Goal: Task Accomplishment & Management: Manage account settings

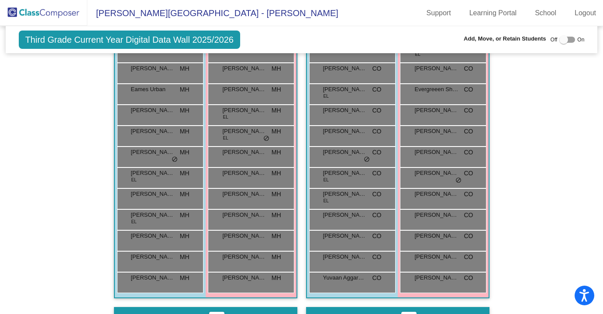
scroll to position [249, 0]
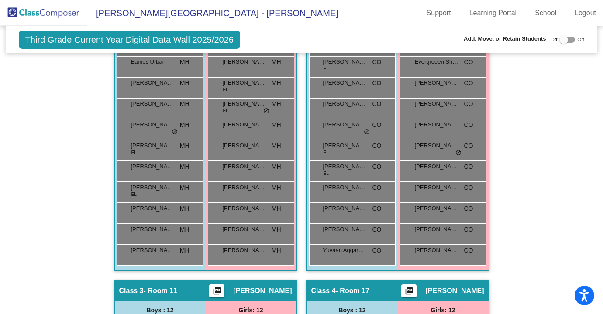
click at [52, 14] on img at bounding box center [43, 13] width 87 height 26
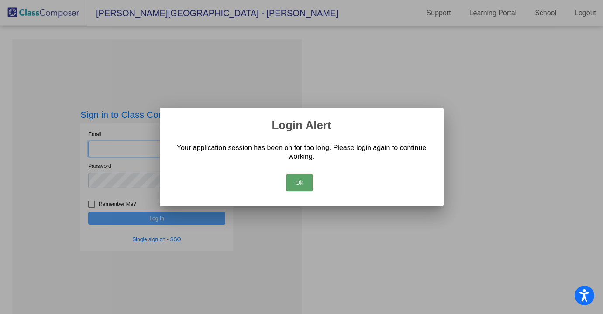
type input "[EMAIL_ADDRESS][DOMAIN_NAME]"
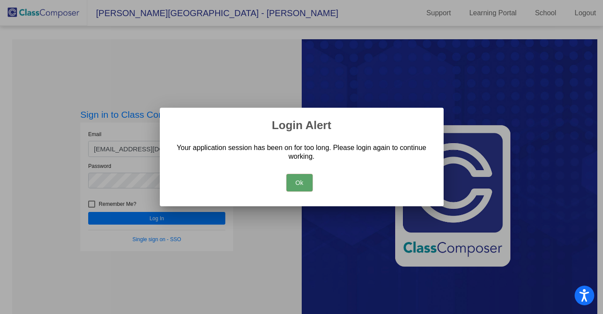
click at [297, 185] on button "Ok" at bounding box center [299, 182] width 26 height 17
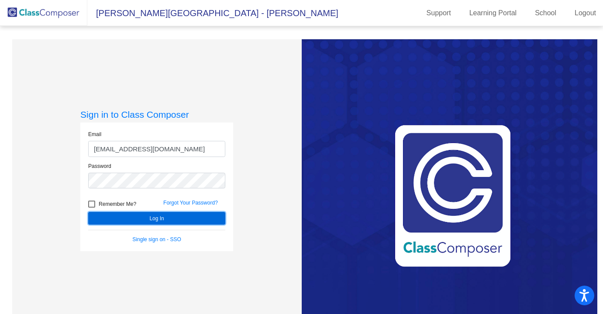
click at [195, 216] on button "Log In" at bounding box center [156, 218] width 137 height 13
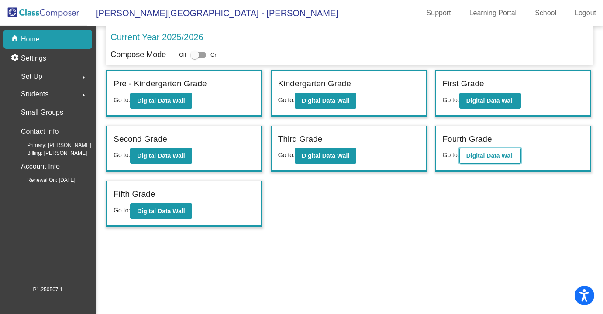
click at [488, 157] on b "Digital Data Wall" at bounding box center [490, 155] width 48 height 7
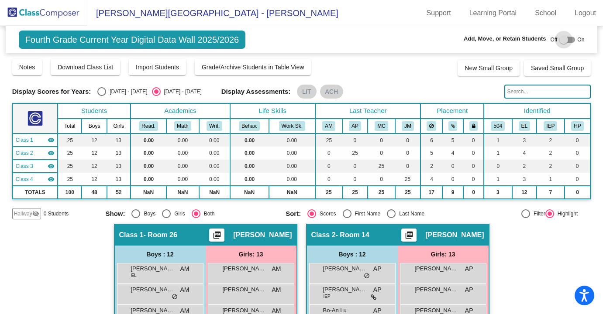
click at [569, 38] on div at bounding box center [567, 40] width 16 height 6
checkbox input "true"
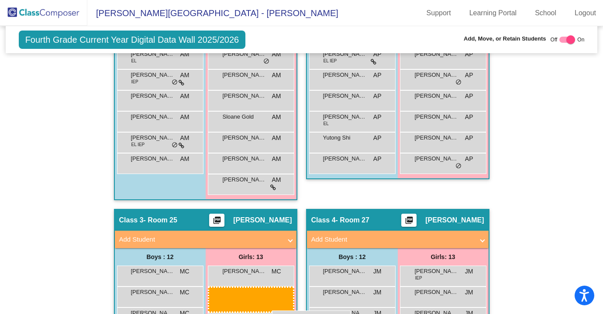
scroll to position [362, 0]
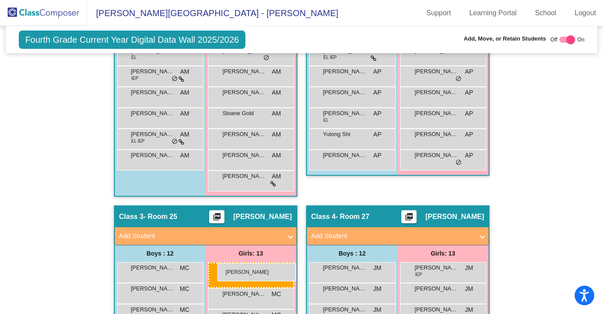
drag, startPoint x: 430, startPoint y: 81, endPoint x: 216, endPoint y: 263, distance: 280.7
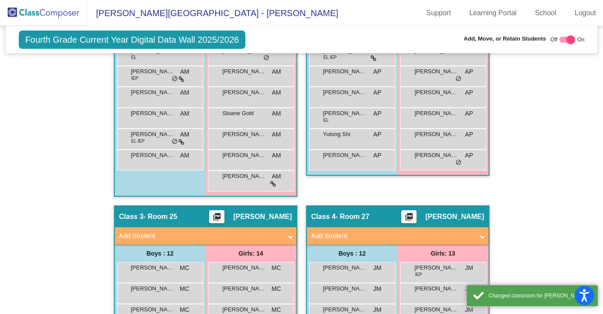
click at [528, 190] on div "Hallway - Hallway Class picture_as_pdf Add Student First Name Last Name Student…" at bounding box center [301, 215] width 579 height 707
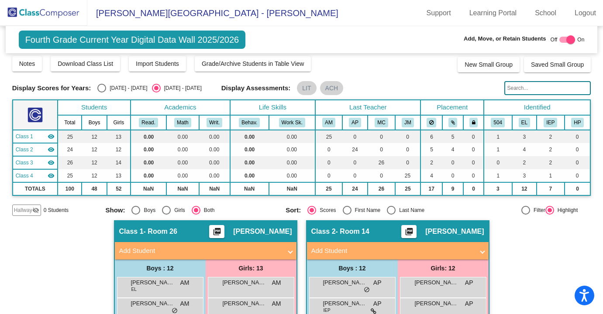
scroll to position [0, 0]
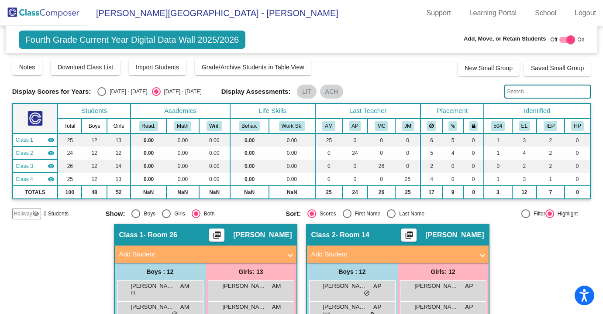
click at [33, 14] on img at bounding box center [43, 13] width 87 height 26
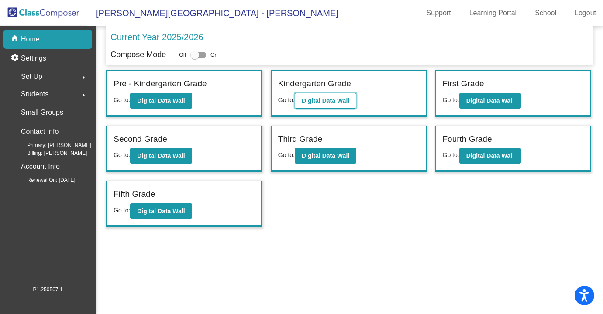
click at [325, 93] on button "Digital Data Wall" at bounding box center [326, 101] width 62 height 16
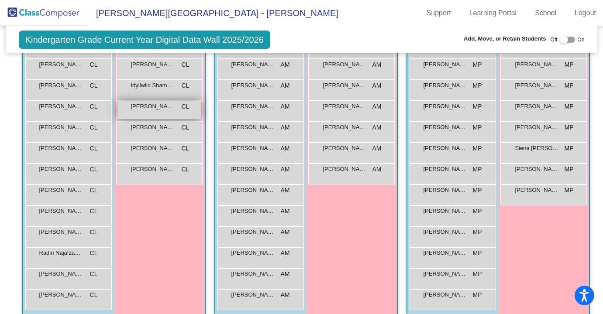
scroll to position [267, 0]
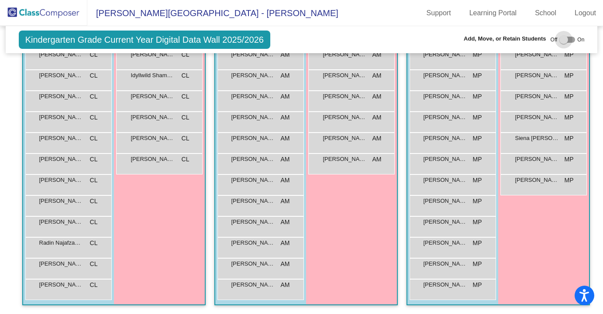
click at [569, 38] on div at bounding box center [567, 40] width 16 height 6
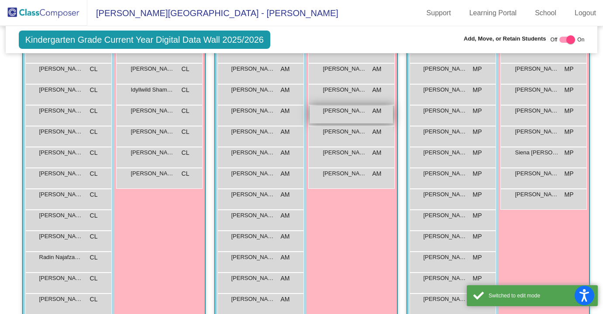
scroll to position [285, 0]
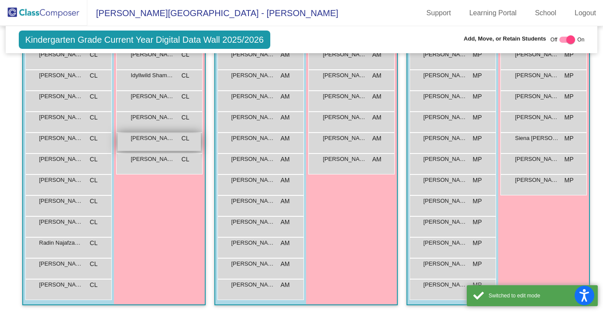
click at [190, 135] on span "CL" at bounding box center [186, 138] width 8 height 9
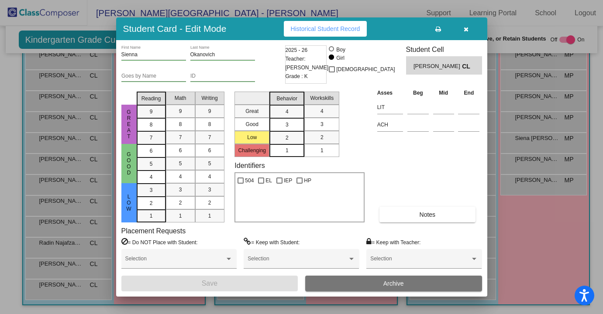
click at [381, 280] on button "Archive" at bounding box center [393, 284] width 177 height 16
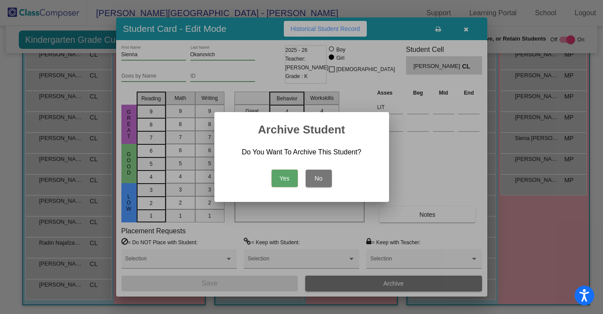
click at [286, 182] on button "Yes" at bounding box center [285, 178] width 26 height 17
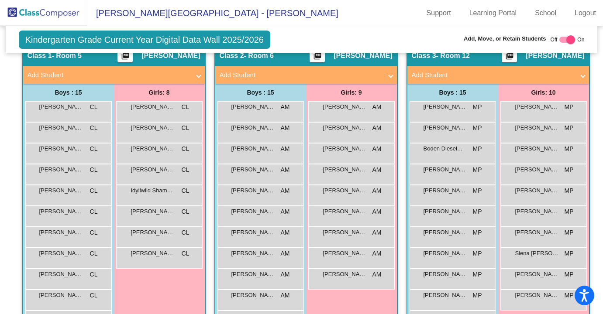
scroll to position [165, 0]
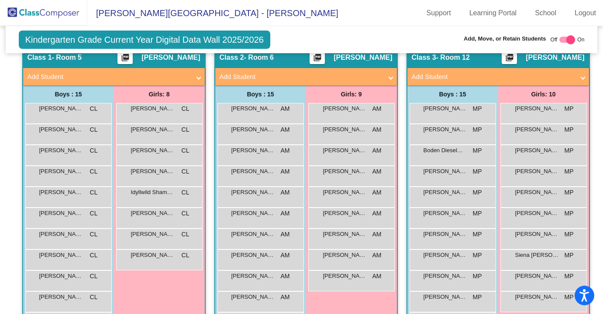
click at [559, 38] on div at bounding box center [567, 40] width 16 height 6
checkbox input "false"
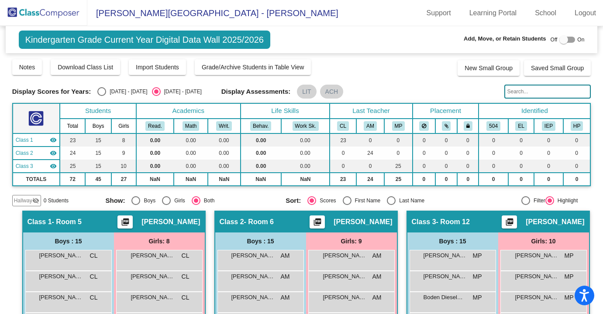
scroll to position [0, 0]
click at [529, 90] on input "text" at bounding box center [547, 92] width 87 height 14
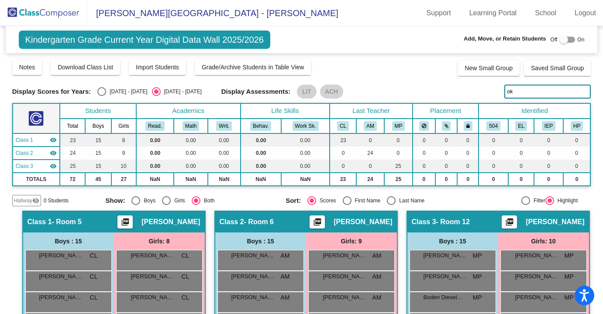
type input "o"
drag, startPoint x: 528, startPoint y: 93, endPoint x: 459, endPoint y: 93, distance: 68.1
click at [462, 93] on div "Display Scores for Years: [DATE] - [DATE] [DATE] - [DATE] Display Assessments: …" at bounding box center [301, 92] width 579 height 14
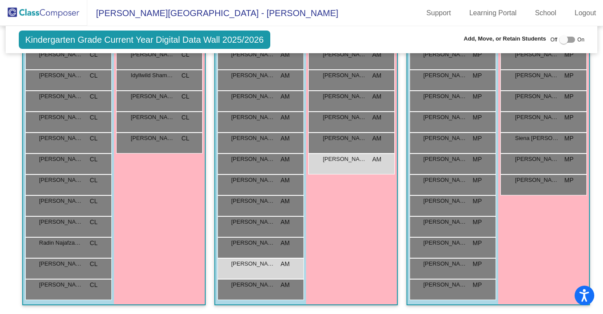
scroll to position [272, 0]
type input "[PERSON_NAME]"
